Goal: Task Accomplishment & Management: Use online tool/utility

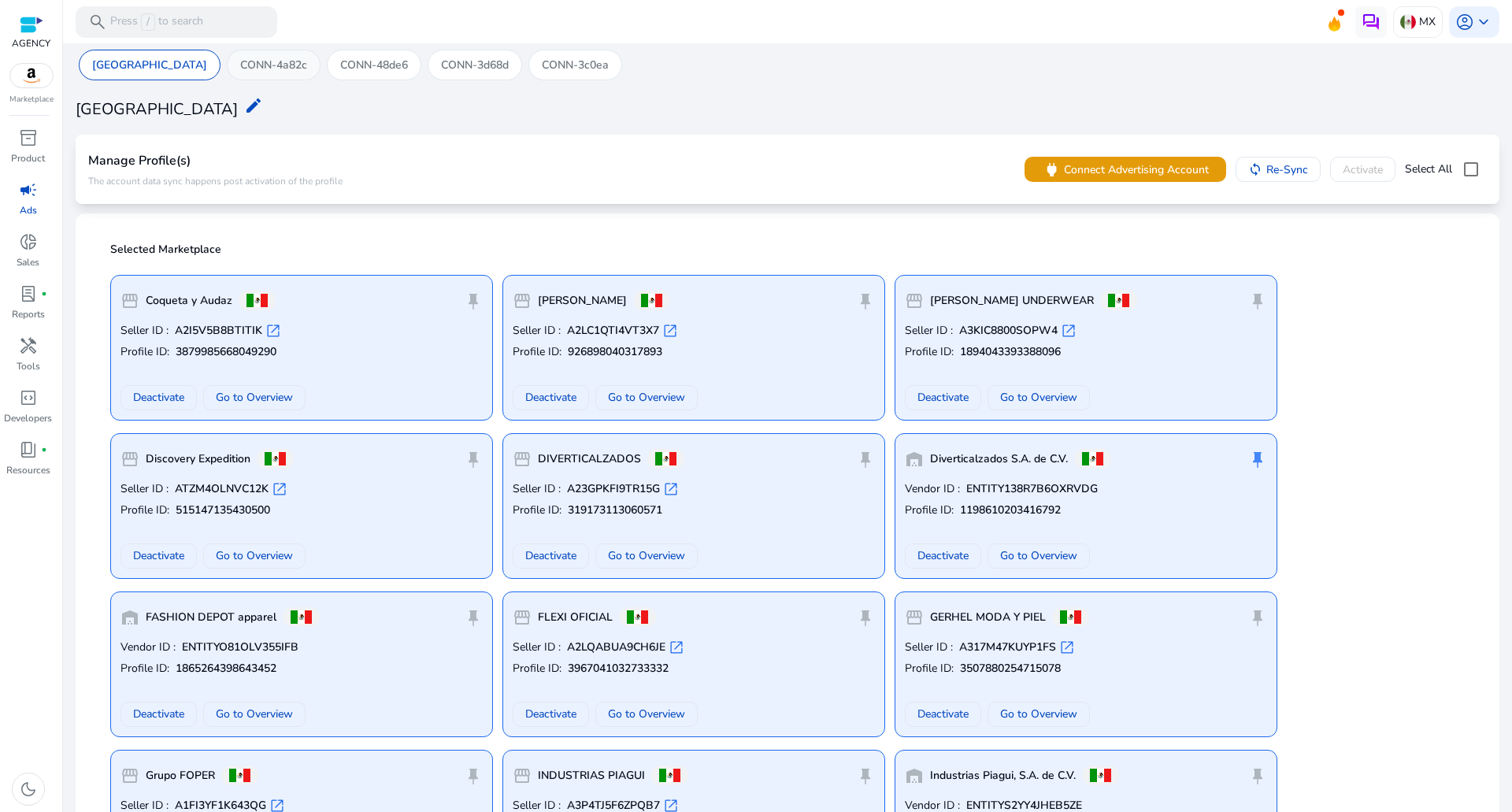
click at [240, 66] on p "CONN-4a82c" at bounding box center [273, 65] width 67 height 17
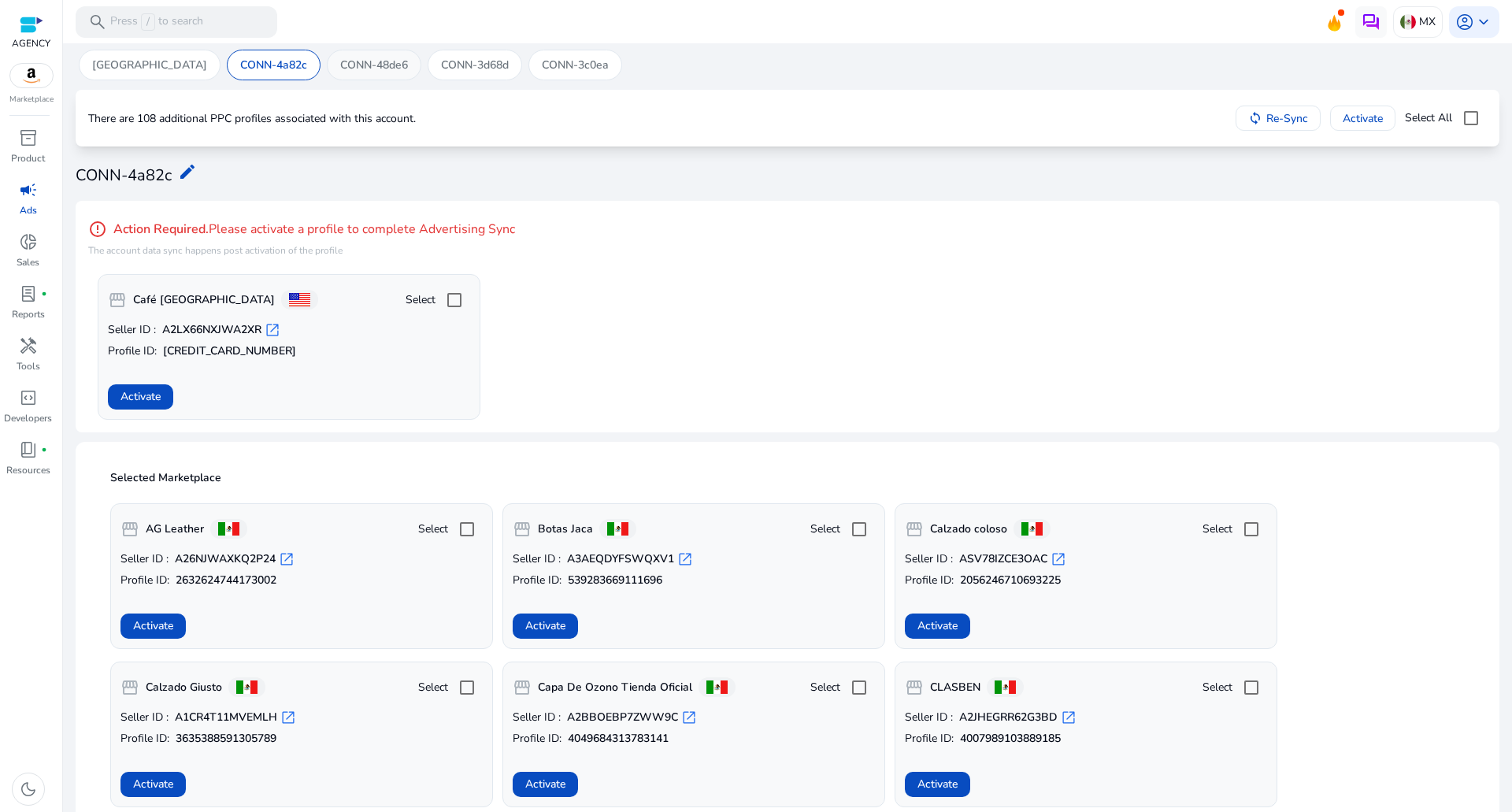
click at [340, 64] on p "CONN-48de6" at bounding box center [374, 65] width 68 height 17
click at [428, 55] on div "CONN-3d68d" at bounding box center [475, 65] width 95 height 31
click at [542, 60] on p "CONN-3c0ea" at bounding box center [575, 65] width 67 height 17
click at [227, 55] on div "CONN-4a82c" at bounding box center [274, 65] width 94 height 31
click at [327, 55] on div "CONN-48de6" at bounding box center [374, 65] width 95 height 31
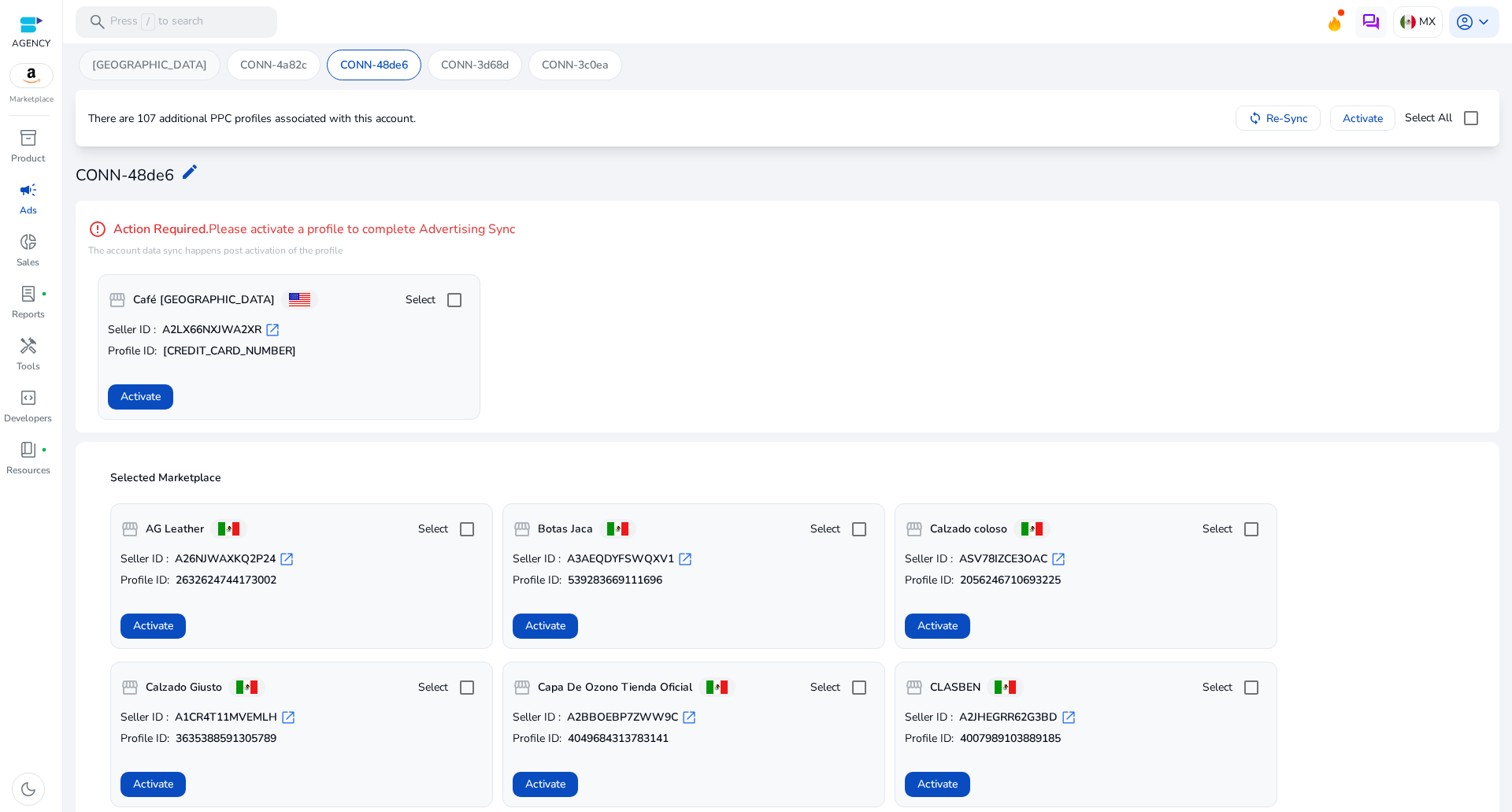
click at [110, 70] on p "[GEOGRAPHIC_DATA]" at bounding box center [150, 65] width 115 height 17
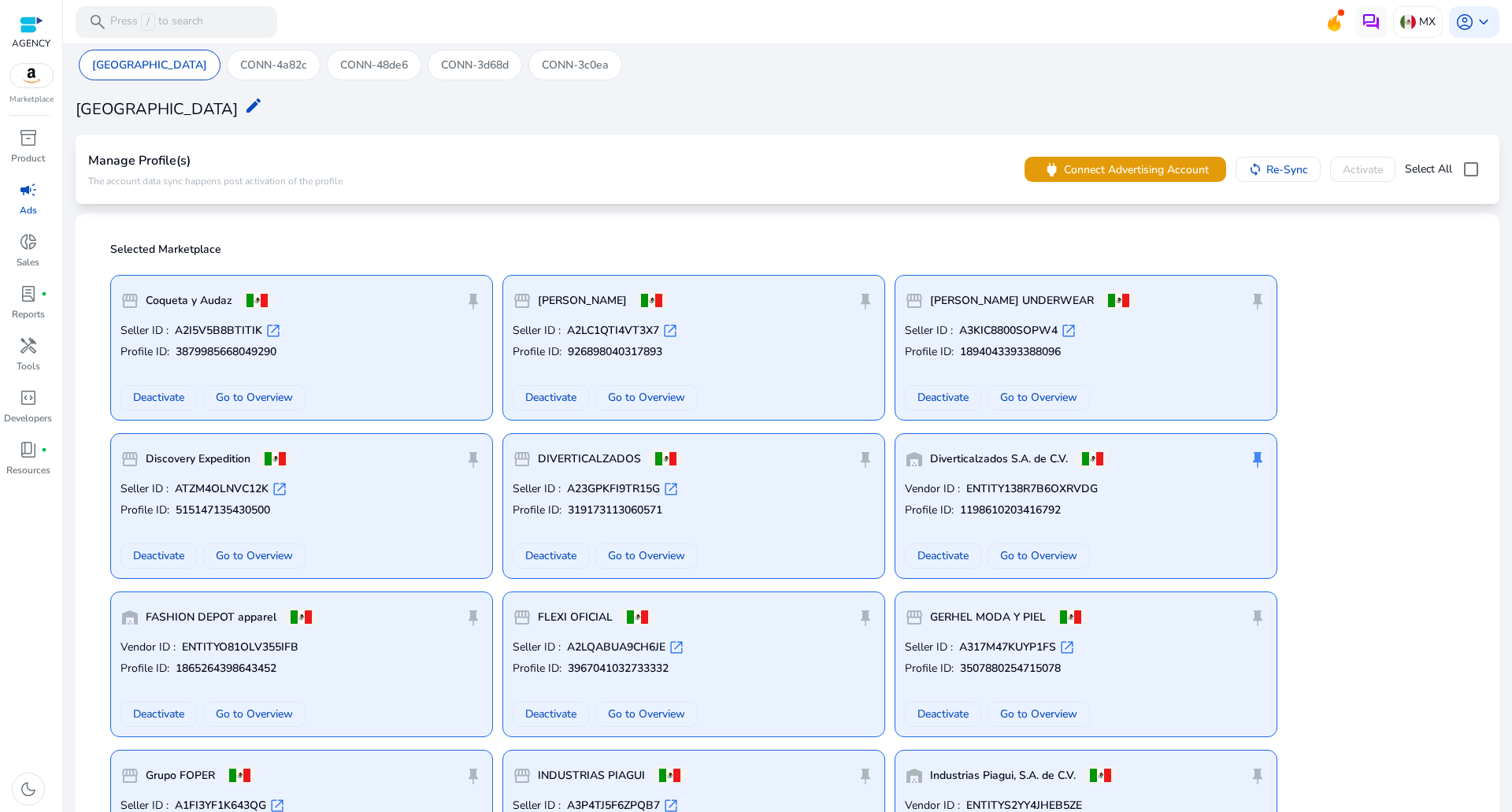
click at [359, 313] on div "storefront Coqueta y Audaz push_pin" at bounding box center [301, 301] width 362 height 32
click at [216, 396] on span at bounding box center [254, 398] width 101 height 38
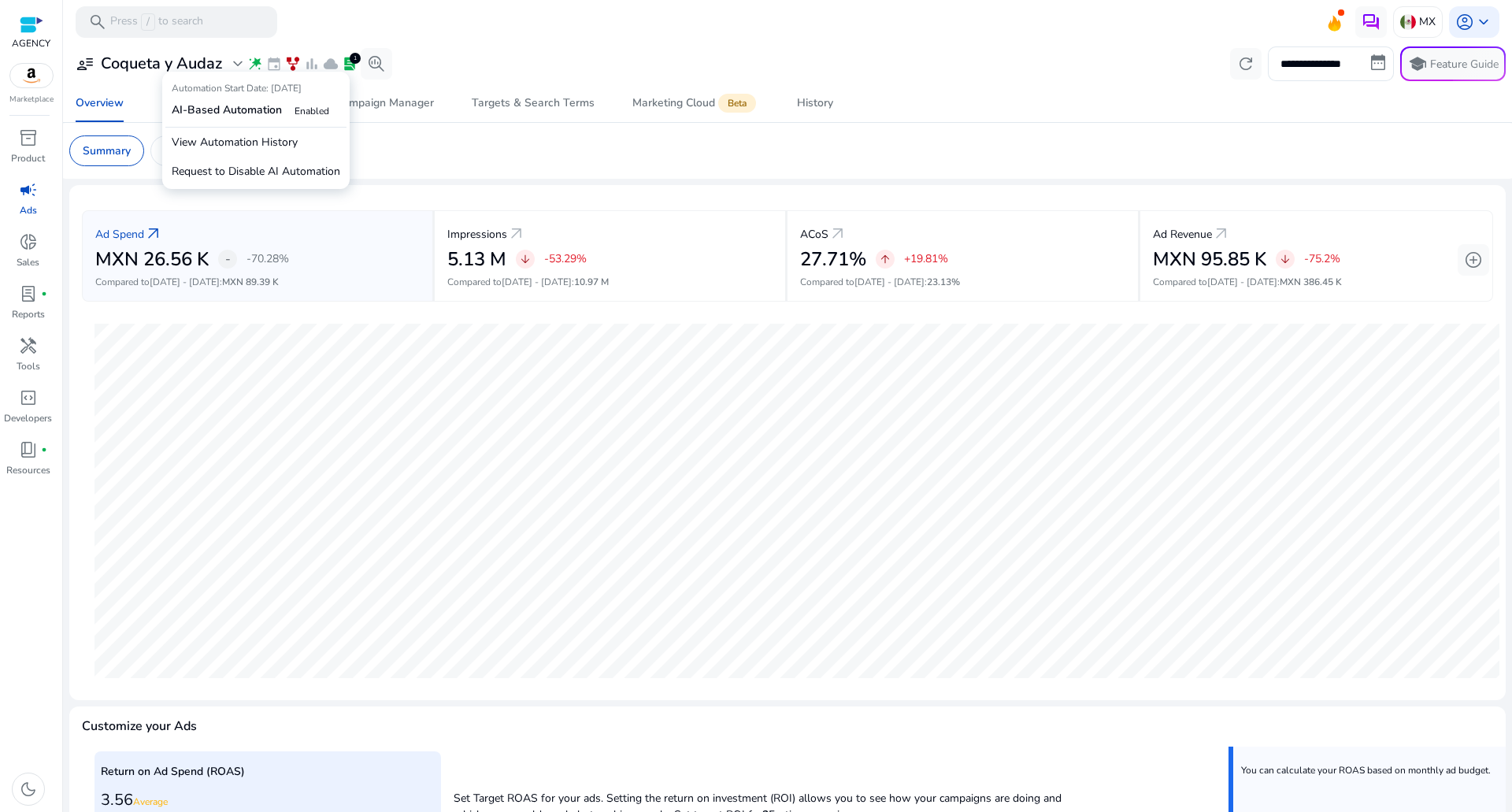
click at [250, 62] on span "wand_stars" at bounding box center [255, 63] width 16 height 16
click at [291, 66] on span "family_history" at bounding box center [292, 63] width 16 height 16
click at [293, 66] on span "family_history" at bounding box center [292, 63] width 16 height 16
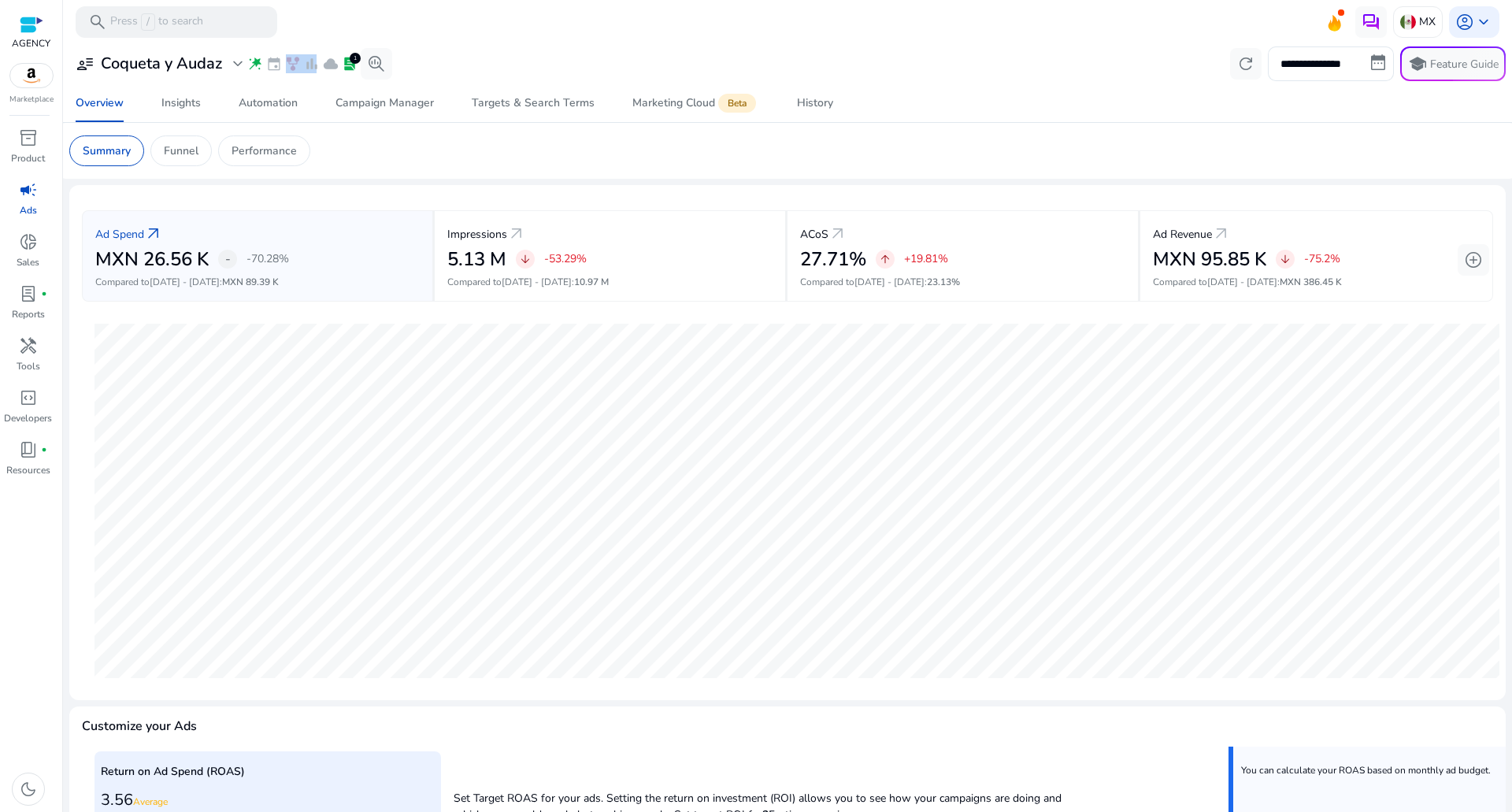
click at [293, 66] on span "family_history" at bounding box center [292, 63] width 16 height 16
click at [264, 116] on span "Automation" at bounding box center [268, 103] width 59 height 38
